Goal: Transaction & Acquisition: Purchase product/service

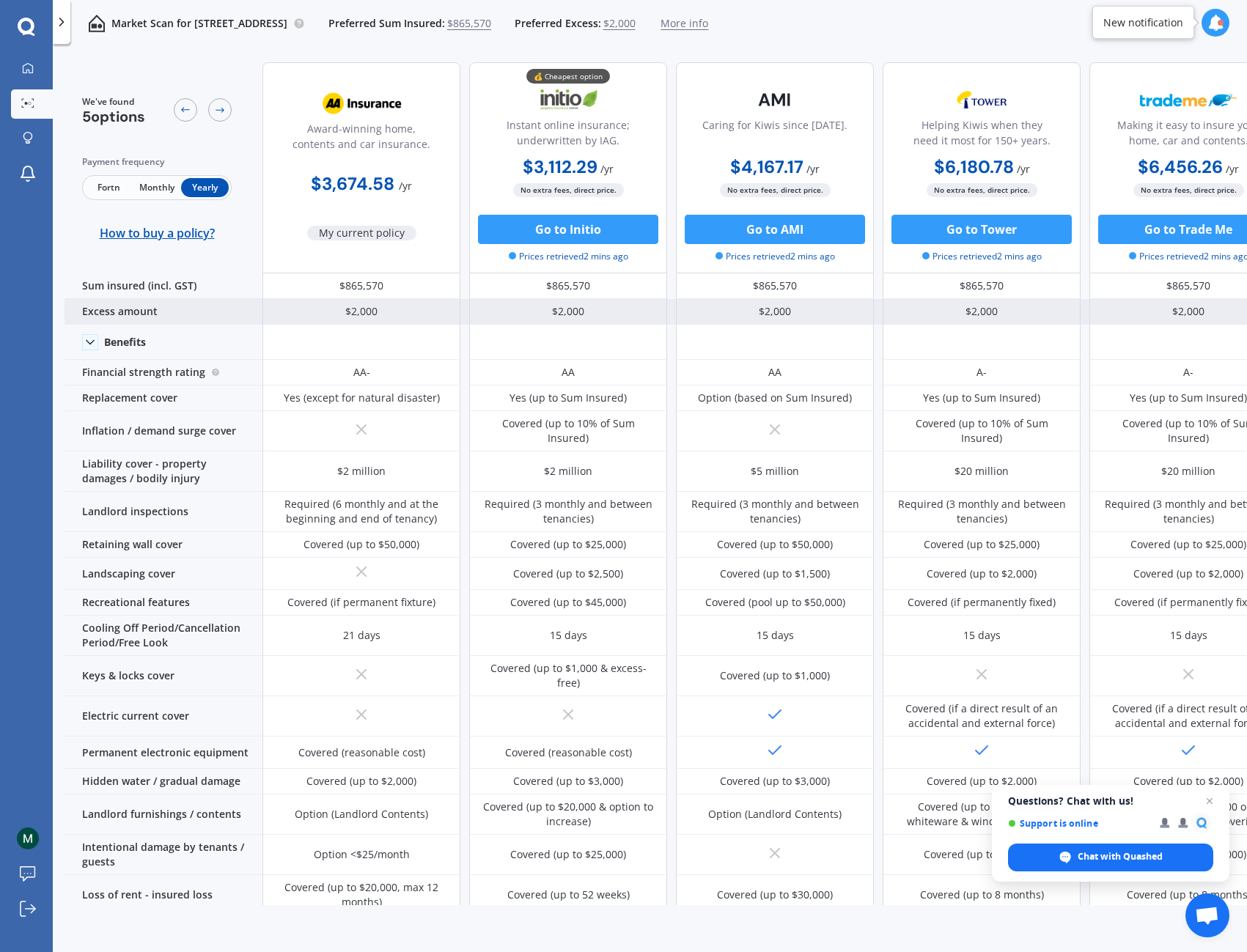
click at [380, 310] on div "$2,000" at bounding box center [361, 311] width 198 height 25
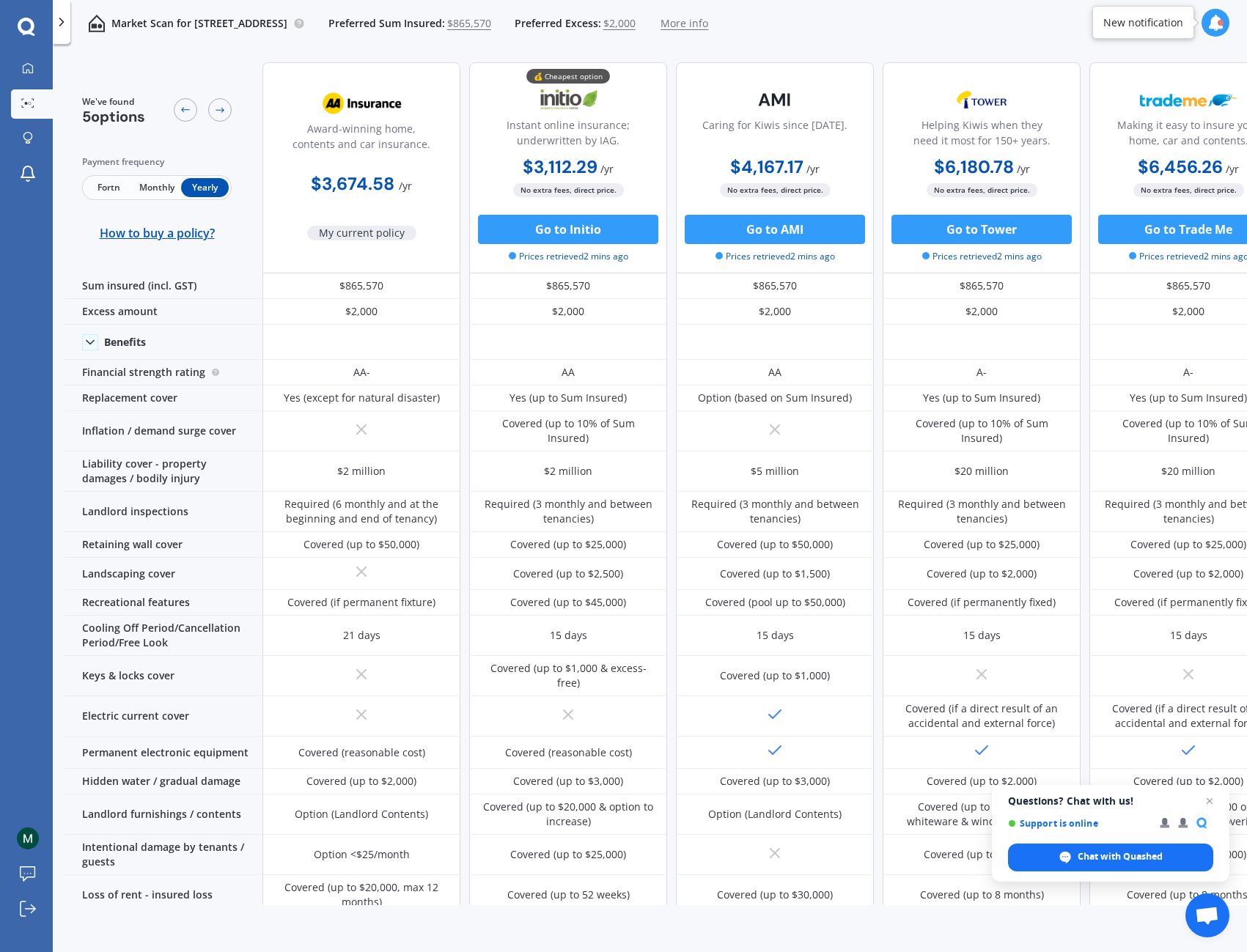
click at [635, 19] on span "$2,000" at bounding box center [619, 23] width 32 height 15
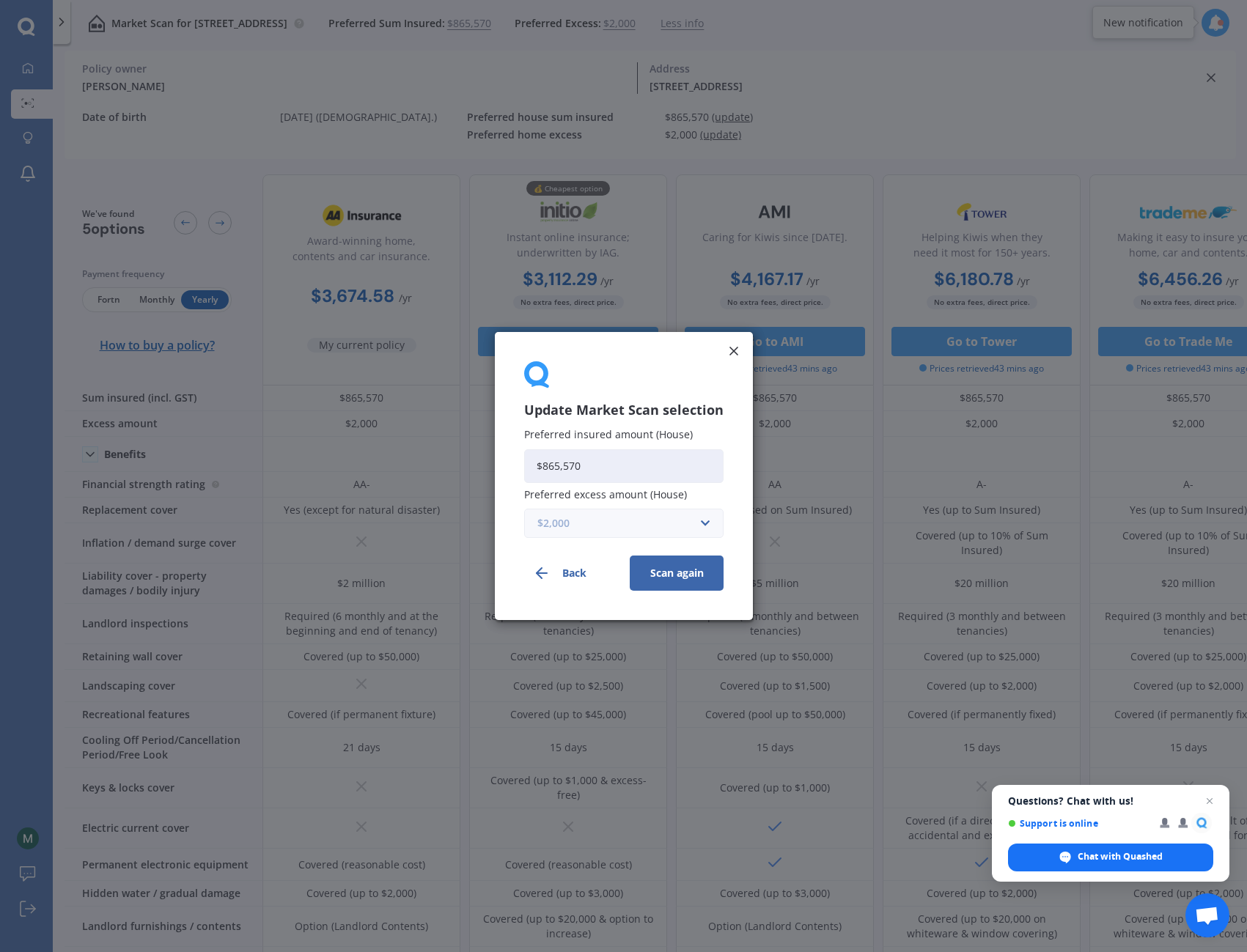
click at [699, 525] on input "text" at bounding box center [619, 523] width 186 height 28
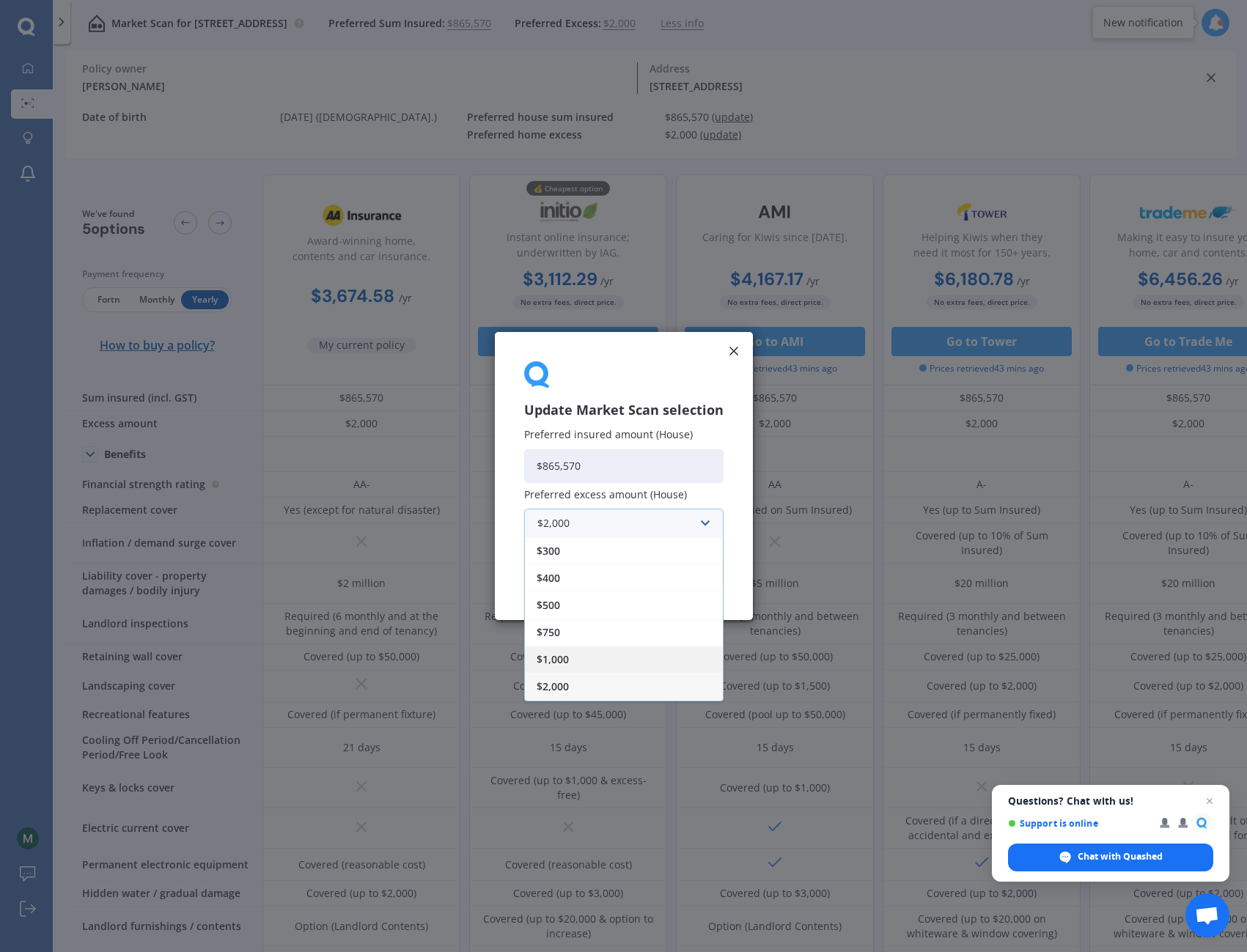
click at [567, 657] on span "$1,000" at bounding box center [552, 659] width 32 height 10
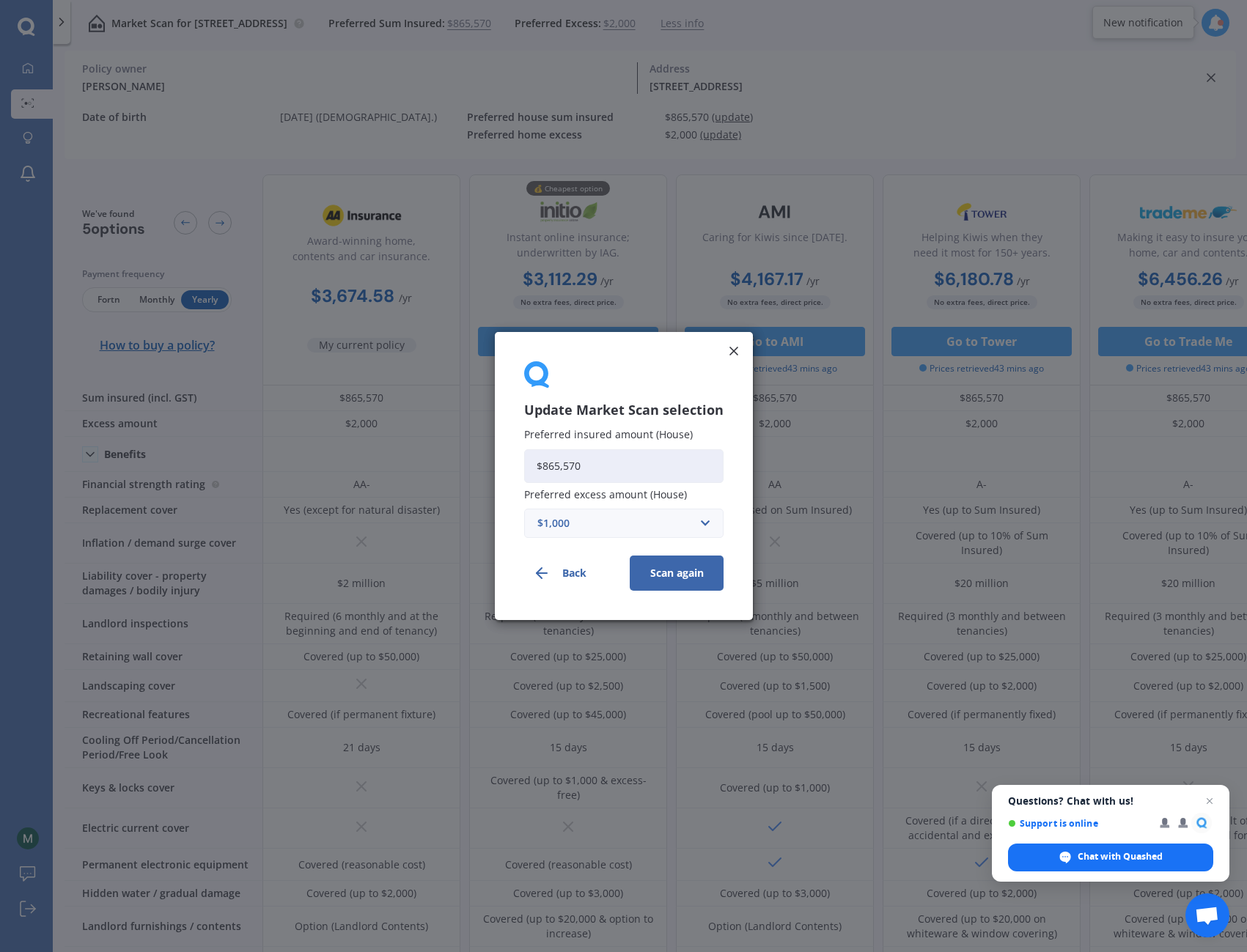
click at [672, 576] on button "Scan again" at bounding box center [676, 573] width 94 height 36
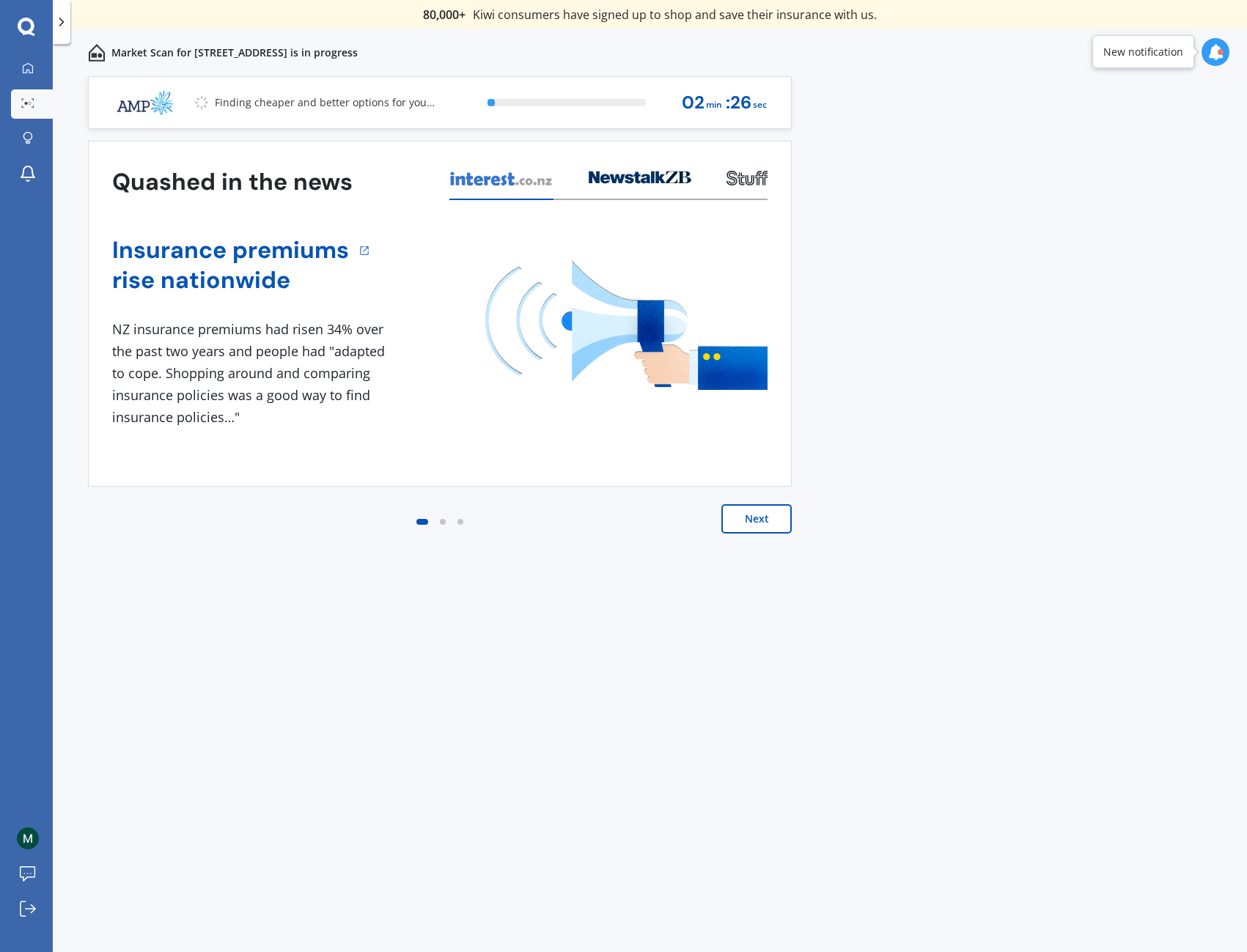
click at [756, 517] on button "Next" at bounding box center [756, 518] width 70 height 29
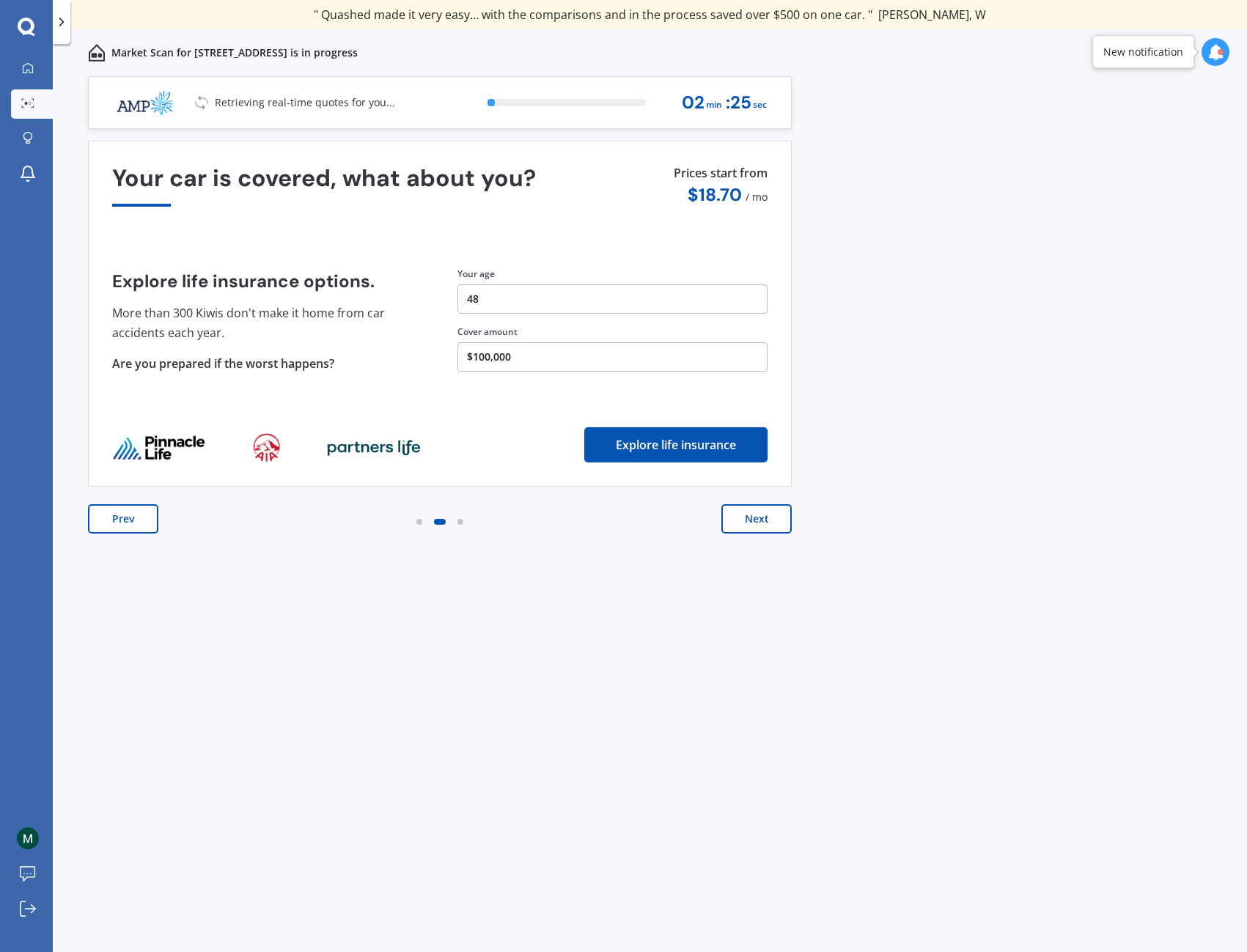
click at [756, 517] on button "Next" at bounding box center [756, 518] width 70 height 29
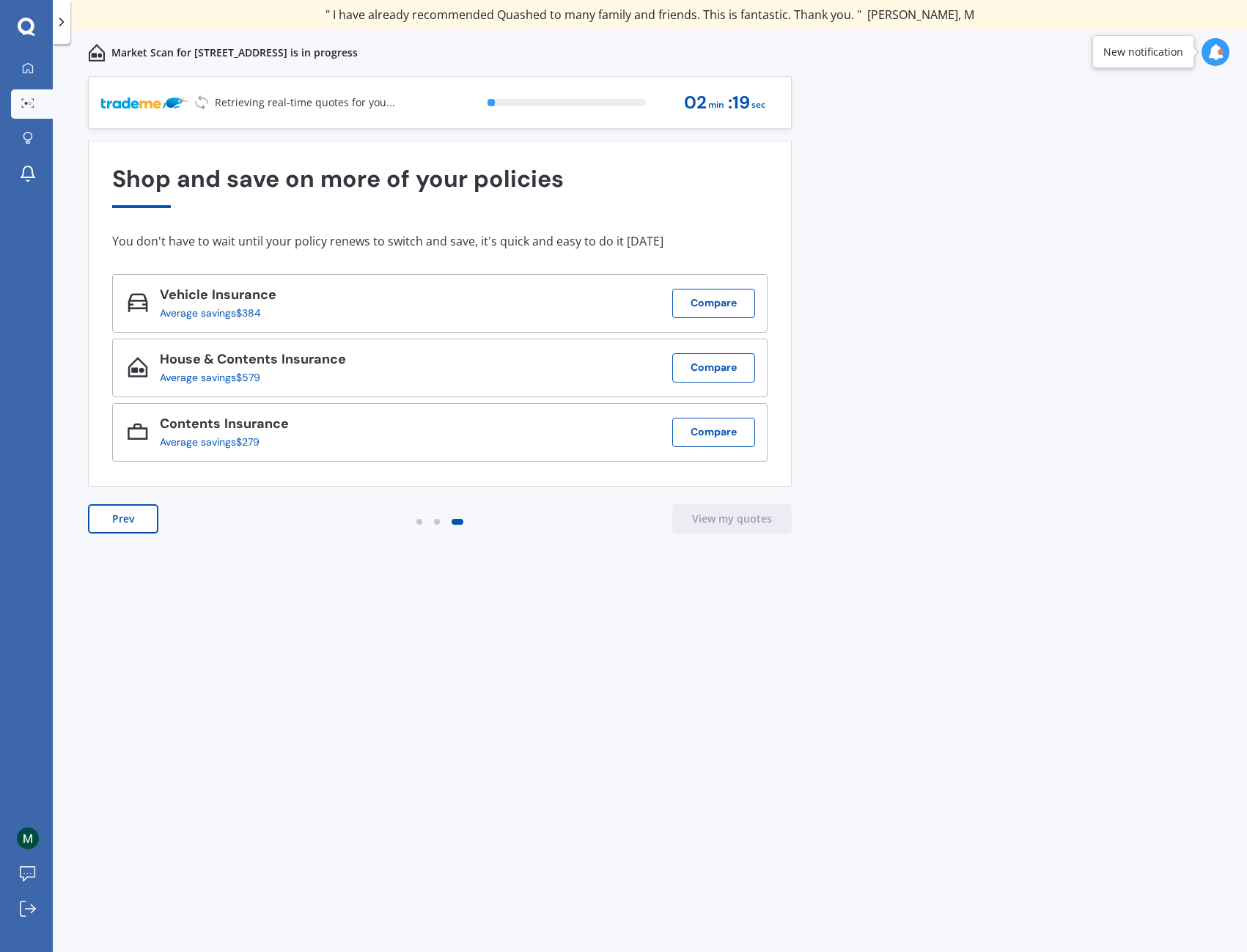
click at [1212, 56] on icon at bounding box center [1215, 52] width 16 height 16
